Goal: Ask a question

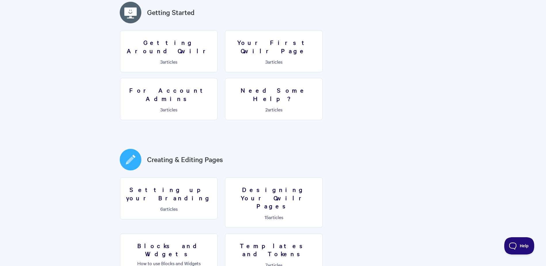
scroll to position [173, 0]
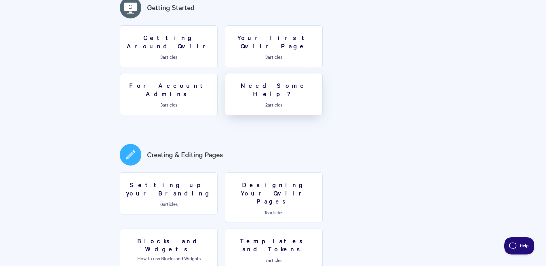
click at [225, 83] on link "Need Some Help? 2 articles" at bounding box center [274, 94] width 98 height 42
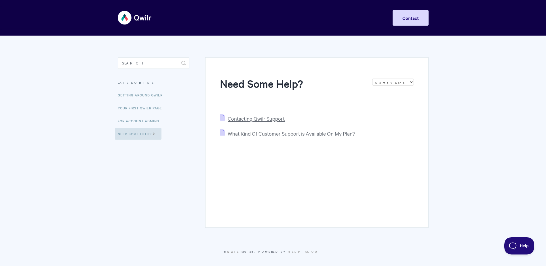
click at [241, 116] on span "Contacting Qwilr Support" at bounding box center [256, 118] width 57 height 7
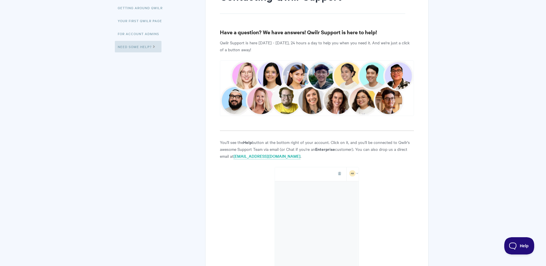
scroll to position [115, 0]
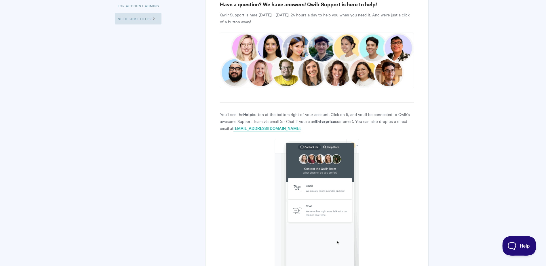
click at [512, 245] on span "Help" at bounding box center [517, 244] width 30 height 4
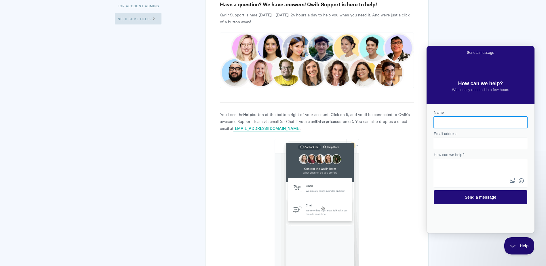
scroll to position [0, 0]
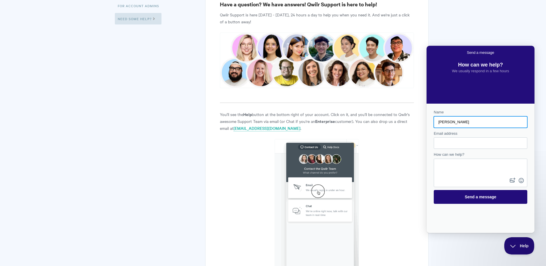
type input "[PERSON_NAME]"
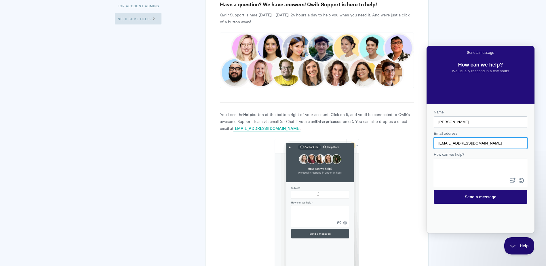
type input "[EMAIL_ADDRESS][DOMAIN_NAME]"
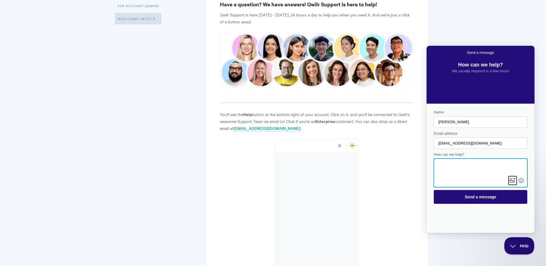
click at [511, 179] on button "image-plus" at bounding box center [512, 180] width 9 height 9
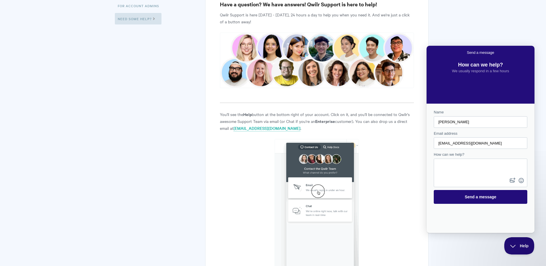
click at [451, 166] on textarea "How can we help?" at bounding box center [480, 167] width 92 height 17
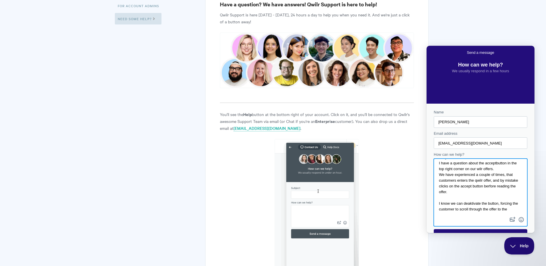
scroll to position [10, 0]
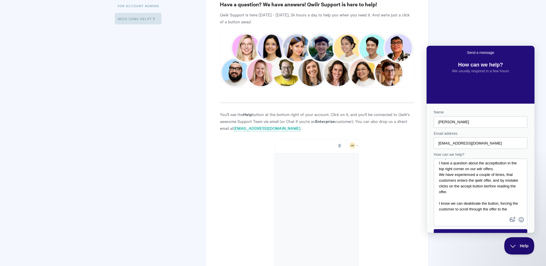
click at [470, 201] on textarea "Hi Qwilr team I have a question about the acceptbutton in the top right corner …" at bounding box center [480, 187] width 92 height 56
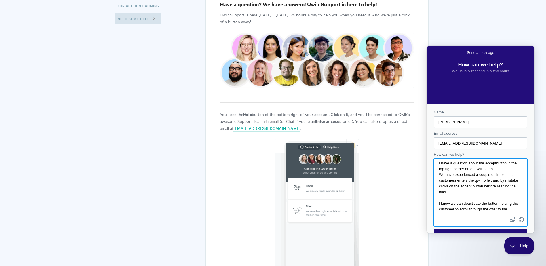
click at [452, 213] on textarea "Hi Qwilr team I have a question about the acceptbutton in the top right corner …" at bounding box center [480, 187] width 92 height 56
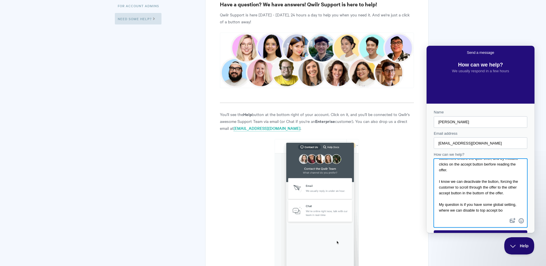
scroll to position [38, 0]
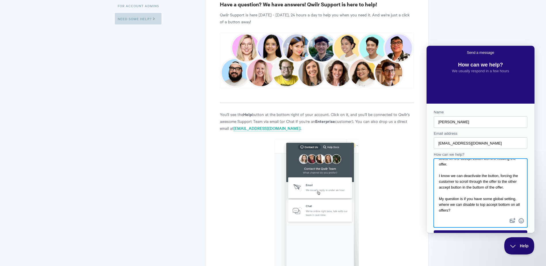
type textarea "Hi Qwilr team I have a question about the acceptbutton in the top right corner …"
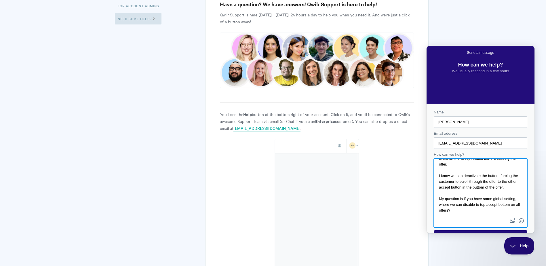
scroll to position [14, 0]
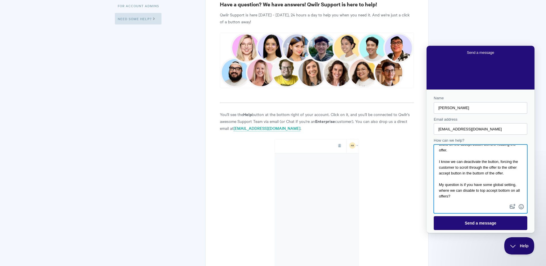
drag, startPoint x: 437, startPoint y: 165, endPoint x: 498, endPoint y: 259, distance: 112.1
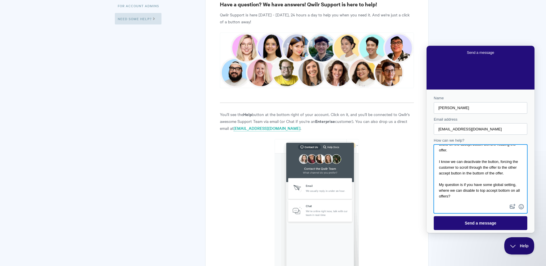
click at [498, 233] on html "Send a message How can we help? We usually respond in a few hours Name [PERSON_…" at bounding box center [480, 139] width 108 height 187
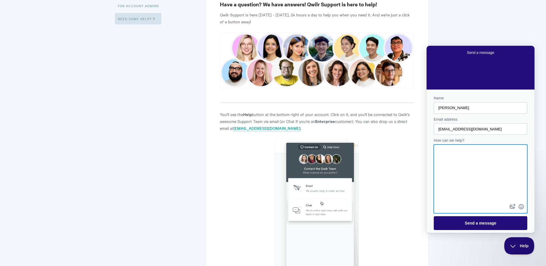
scroll to position [0, 0]
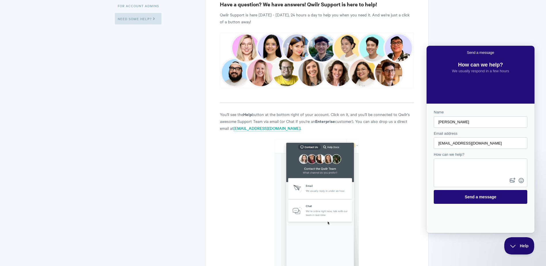
click at [456, 168] on textarea "How can we help?" at bounding box center [480, 167] width 92 height 17
